Goal: Transaction & Acquisition: Subscribe to service/newsletter

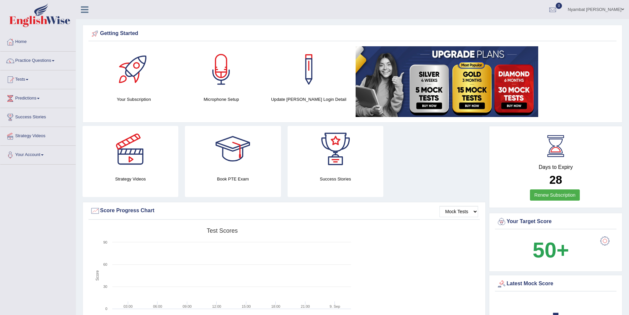
click at [454, 80] on img at bounding box center [447, 81] width 183 height 71
